Goal: Information Seeking & Learning: Understand process/instructions

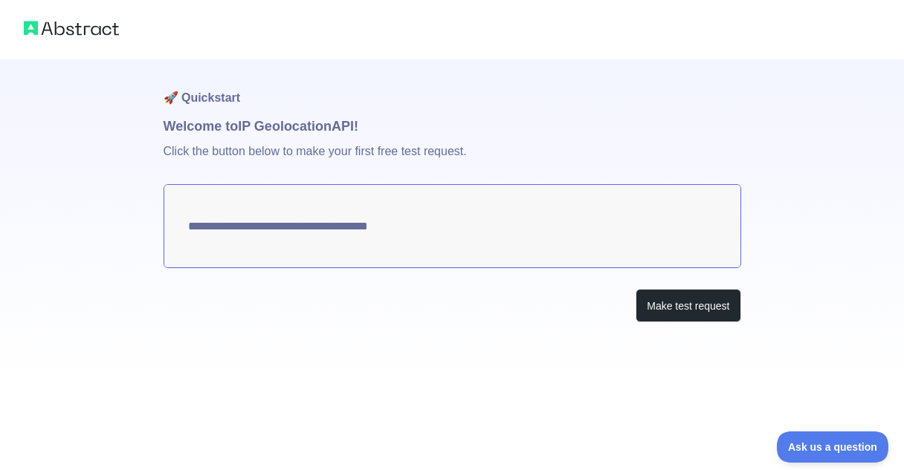
type textarea "**********"
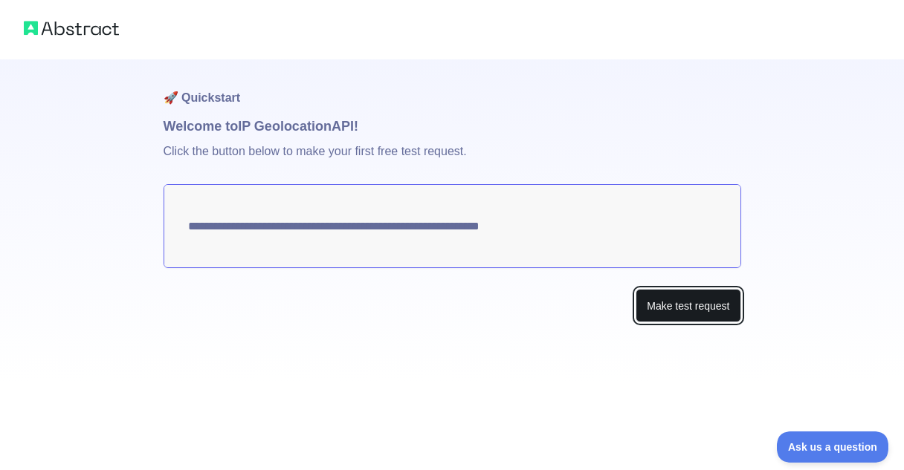
click at [704, 303] on button "Make test request" at bounding box center [687, 305] width 105 height 33
click at [220, 129] on h1 "Welcome to IP Geolocation API!" at bounding box center [453, 126] width 578 height 21
click at [657, 314] on button "Make test request" at bounding box center [687, 305] width 105 height 33
click at [552, 227] on textarea "**********" at bounding box center [453, 226] width 578 height 84
drag, startPoint x: 534, startPoint y: 228, endPoint x: 494, endPoint y: 229, distance: 40.9
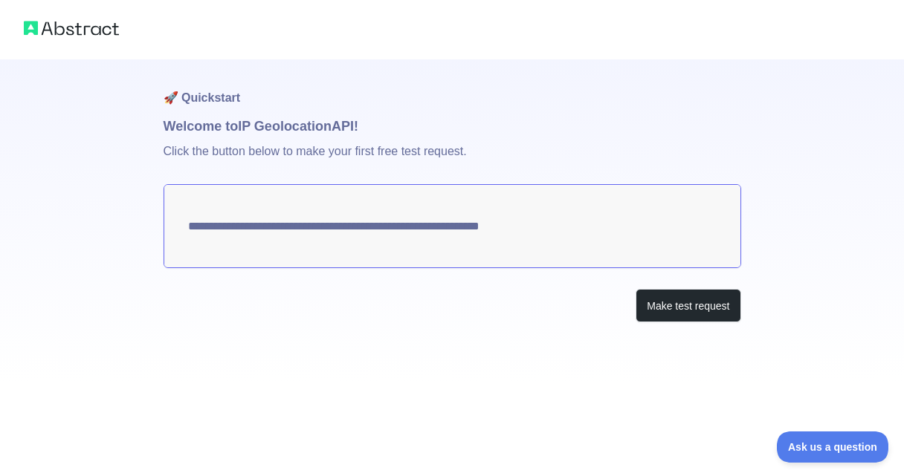
click at [494, 229] on textarea "**********" at bounding box center [453, 226] width 578 height 84
click at [229, 153] on p "Click the button below to make your first free test request." at bounding box center [453, 161] width 578 height 48
click at [699, 310] on button "Make test request" at bounding box center [687, 305] width 105 height 33
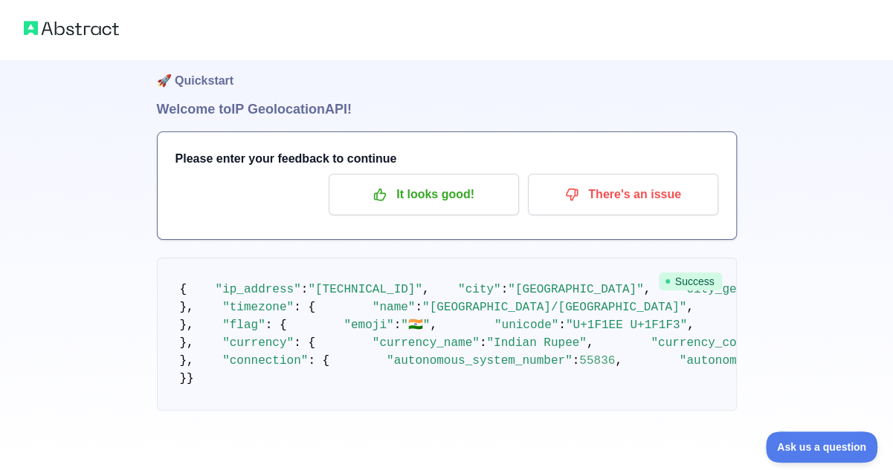
scroll to position [711, 0]
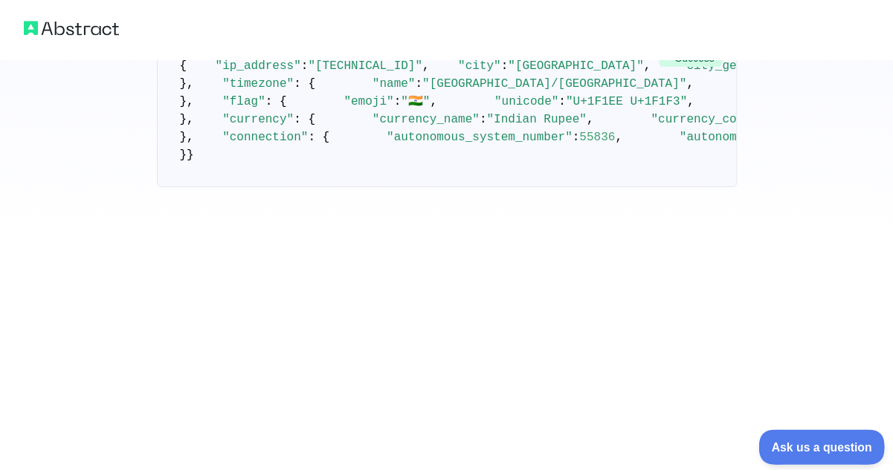
click at [778, 437] on button "Ask us a question" at bounding box center [813, 445] width 111 height 31
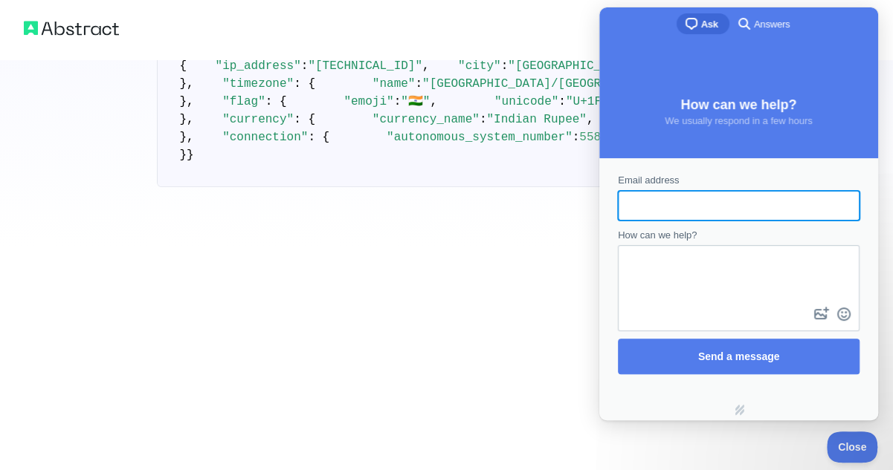
scroll to position [0, 0]
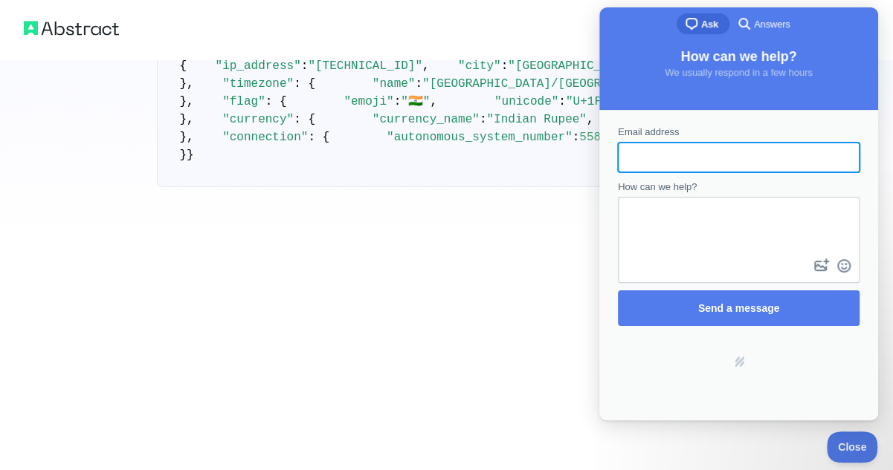
click at [477, 60] on pre "{ "ip_address" : "49.37.147.173" , "city" : "Hyderabad" , "city_geoname_id" : 1…" at bounding box center [447, 110] width 580 height 153
click at [759, 26] on span "Answers" at bounding box center [772, 24] width 36 height 15
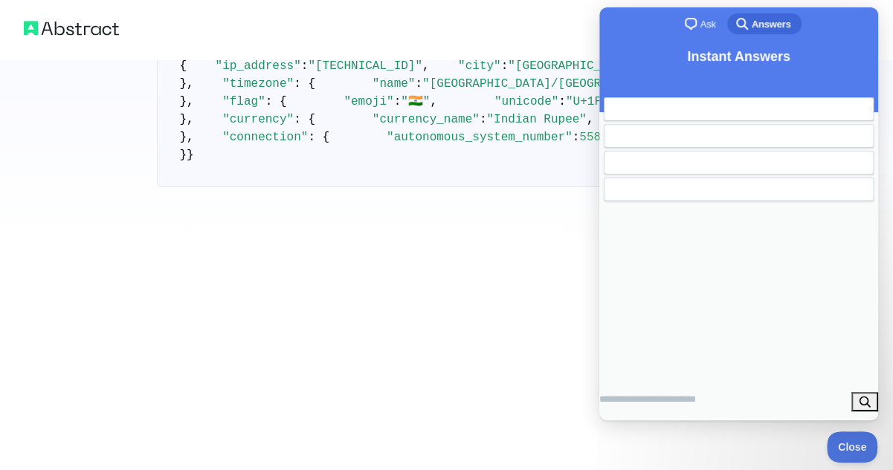
click at [525, 30] on div at bounding box center [446, 29] width 893 height 59
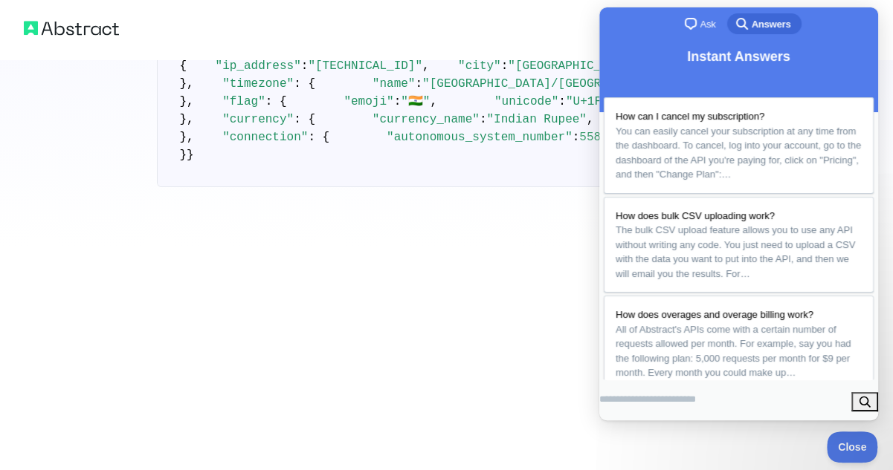
click at [525, 25] on div at bounding box center [446, 29] width 893 height 59
click at [846, 446] on span "Close" at bounding box center [849, 445] width 51 height 10
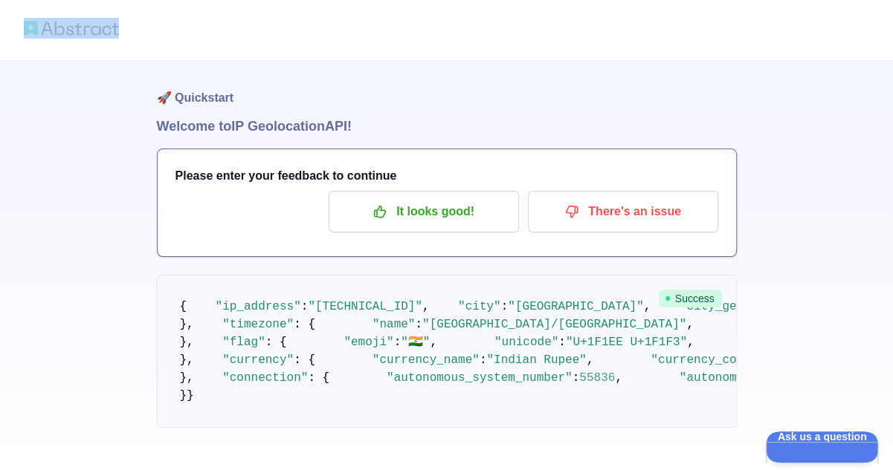
click at [51, 25] on img at bounding box center [71, 28] width 95 height 21
click at [108, 35] on img at bounding box center [71, 28] width 95 height 21
click at [103, 36] on img at bounding box center [71, 28] width 95 height 21
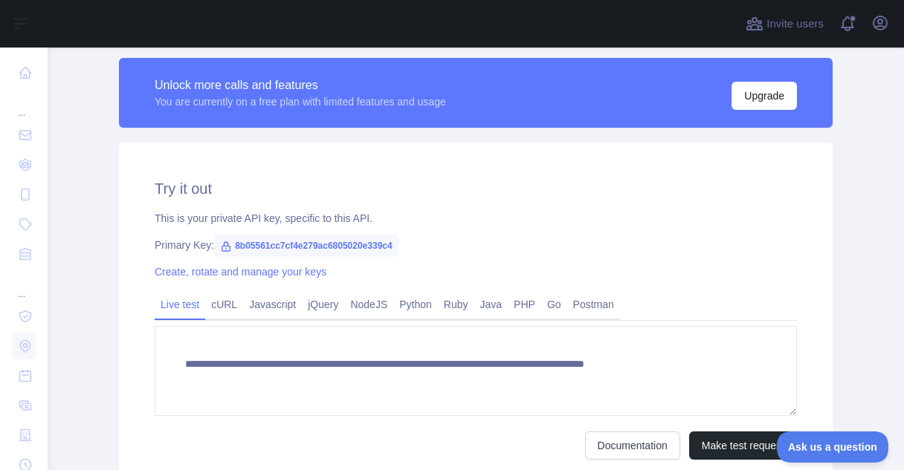
scroll to position [381, 0]
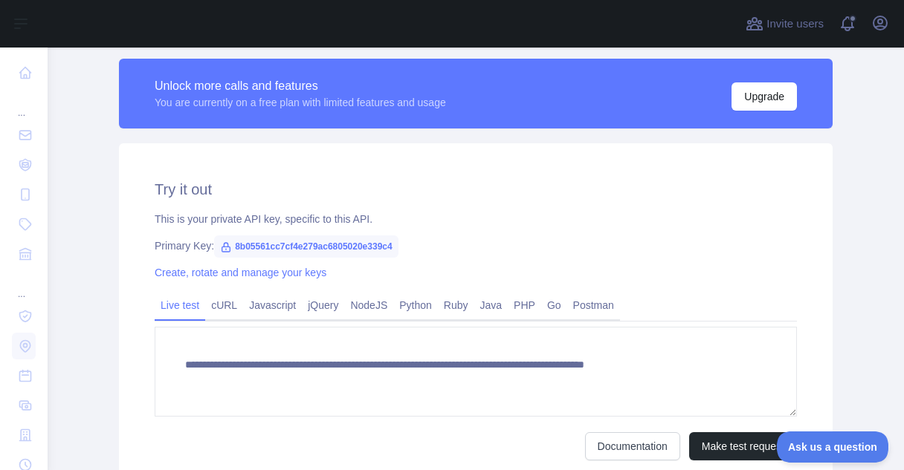
click at [222, 246] on icon at bounding box center [226, 247] width 8 height 9
drag, startPoint x: 384, startPoint y: 245, endPoint x: 225, endPoint y: 243, distance: 158.3
click at [225, 243] on span "8b05561cc7cf4e279ac6805020e339c4" at bounding box center [306, 247] width 184 height 22
copy span "8b05561cc7cf4e279ac6805020e339c4"
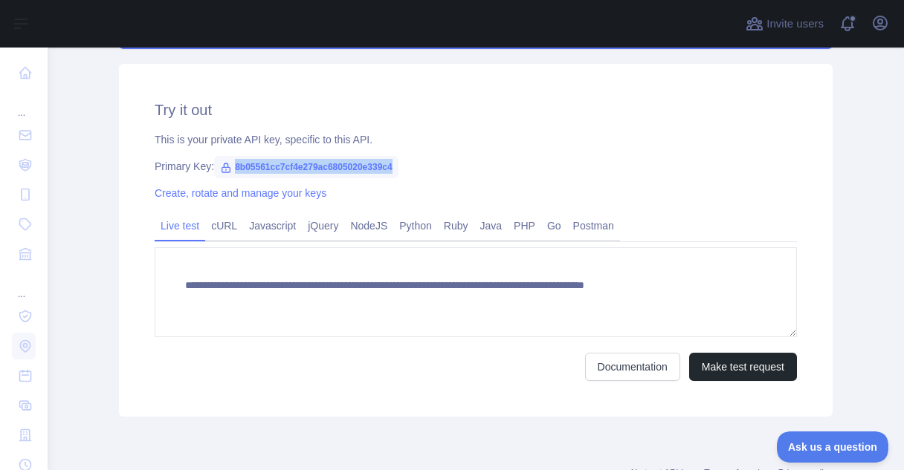
scroll to position [468, 0]
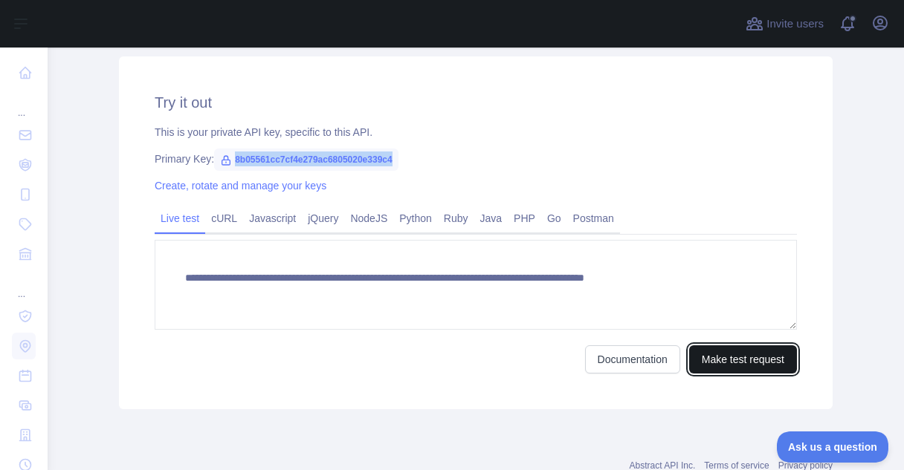
click at [728, 360] on button "Make test request" at bounding box center [743, 360] width 108 height 28
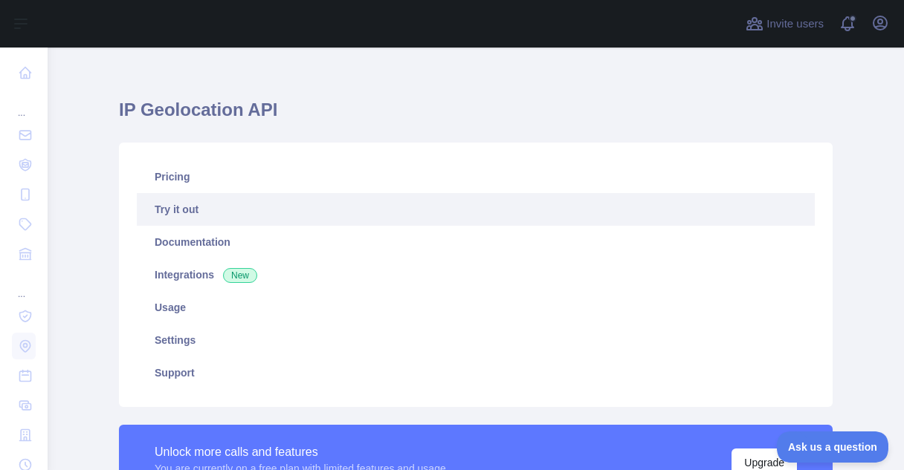
scroll to position [0, 0]
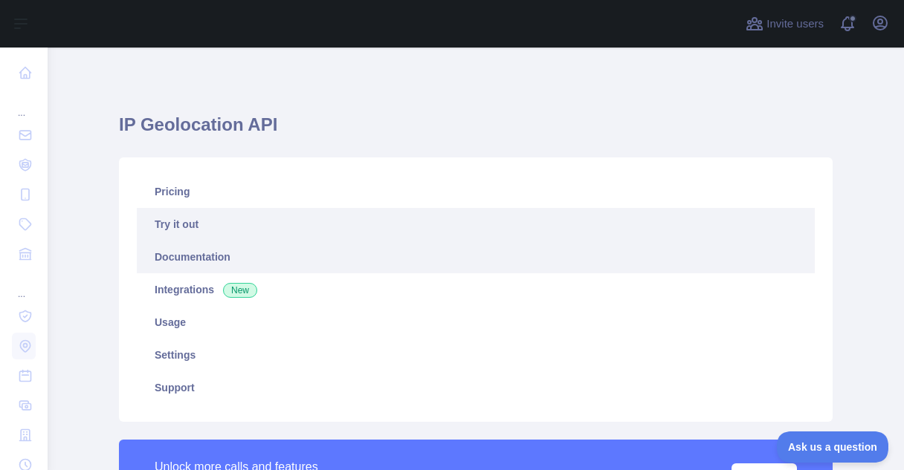
click at [217, 258] on link "Documentation" at bounding box center [476, 257] width 678 height 33
click at [198, 259] on link "Documentation" at bounding box center [476, 257] width 678 height 33
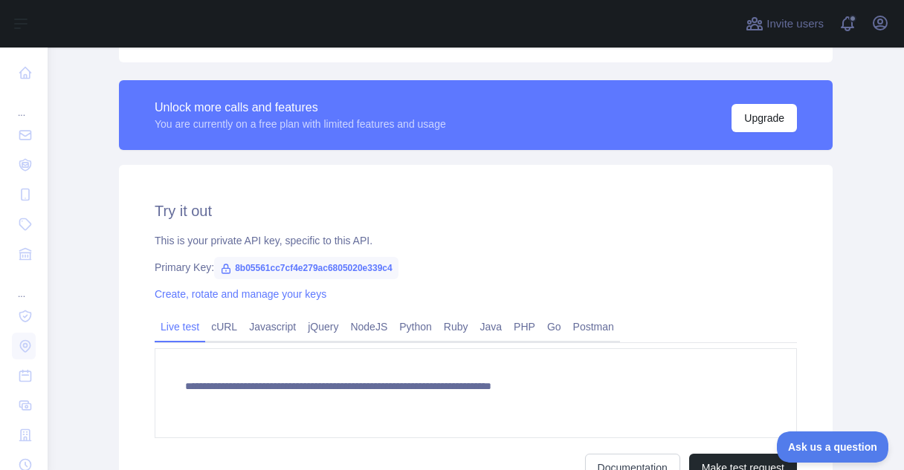
scroll to position [367, 0]
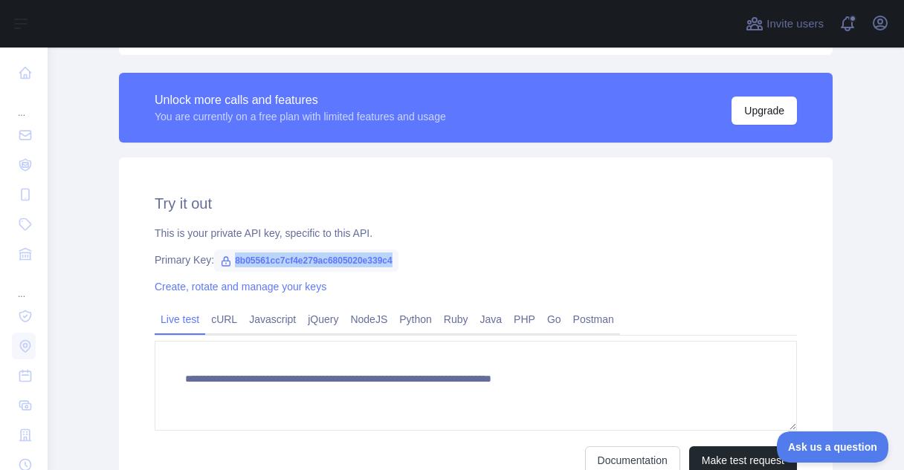
drag, startPoint x: 230, startPoint y: 259, endPoint x: 386, endPoint y: 268, distance: 157.1
click at [386, 268] on span "8b05561cc7cf4e279ac6805020e339c4" at bounding box center [306, 261] width 184 height 22
copy span "8b05561cc7cf4e279ac6805020e339c4"
